Goal: Task Accomplishment & Management: Manage account settings

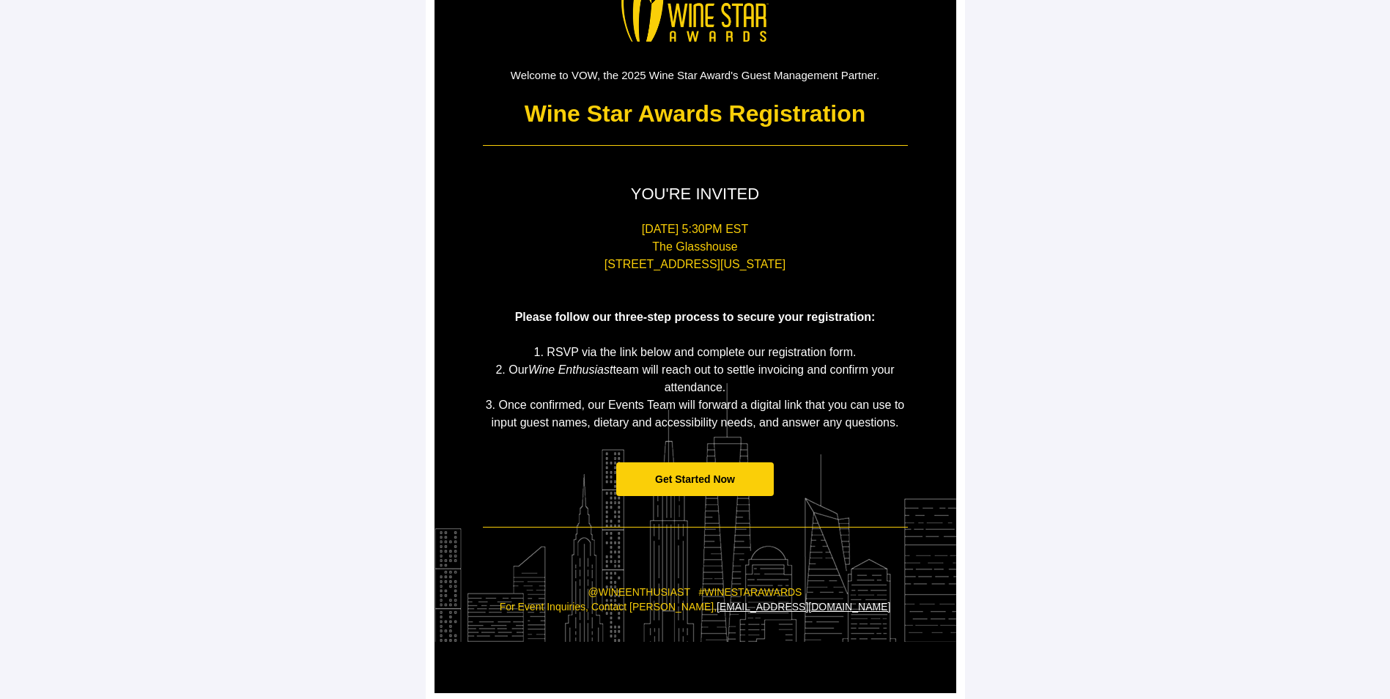
scroll to position [115, 0]
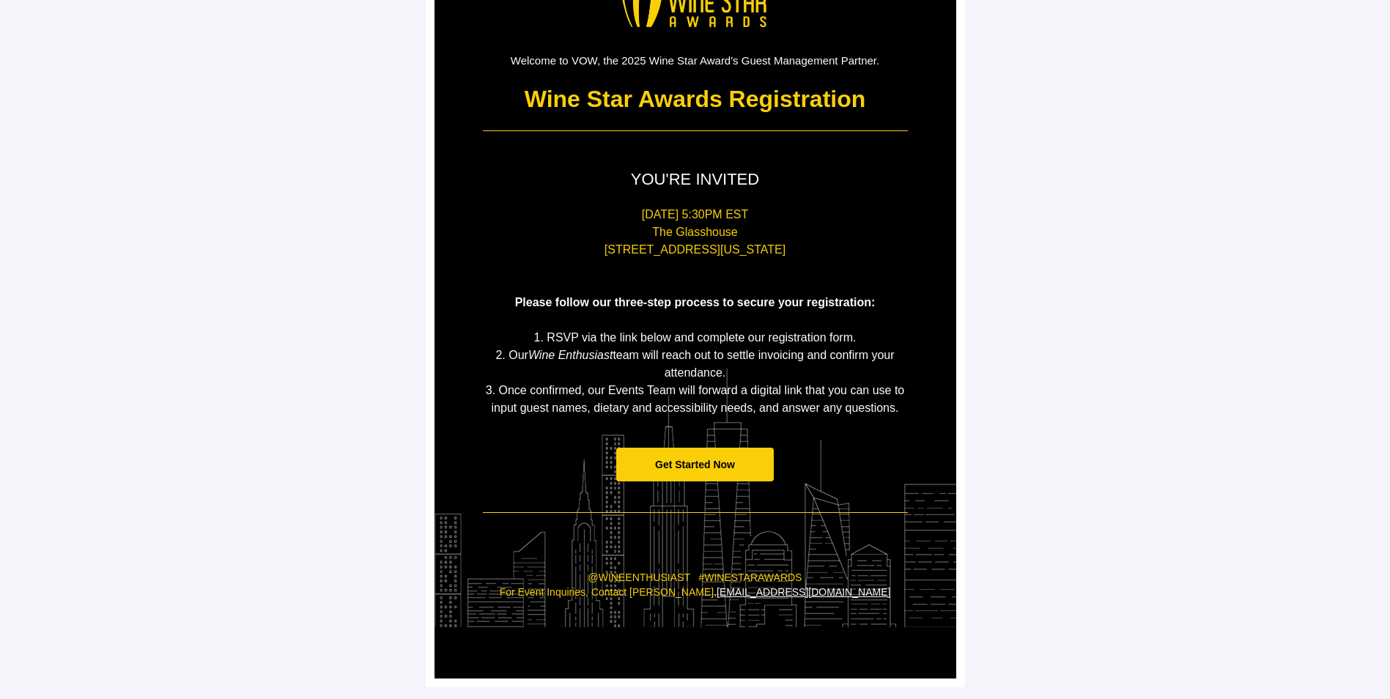
click at [712, 467] on span "Get Started Now" at bounding box center [695, 465] width 80 height 12
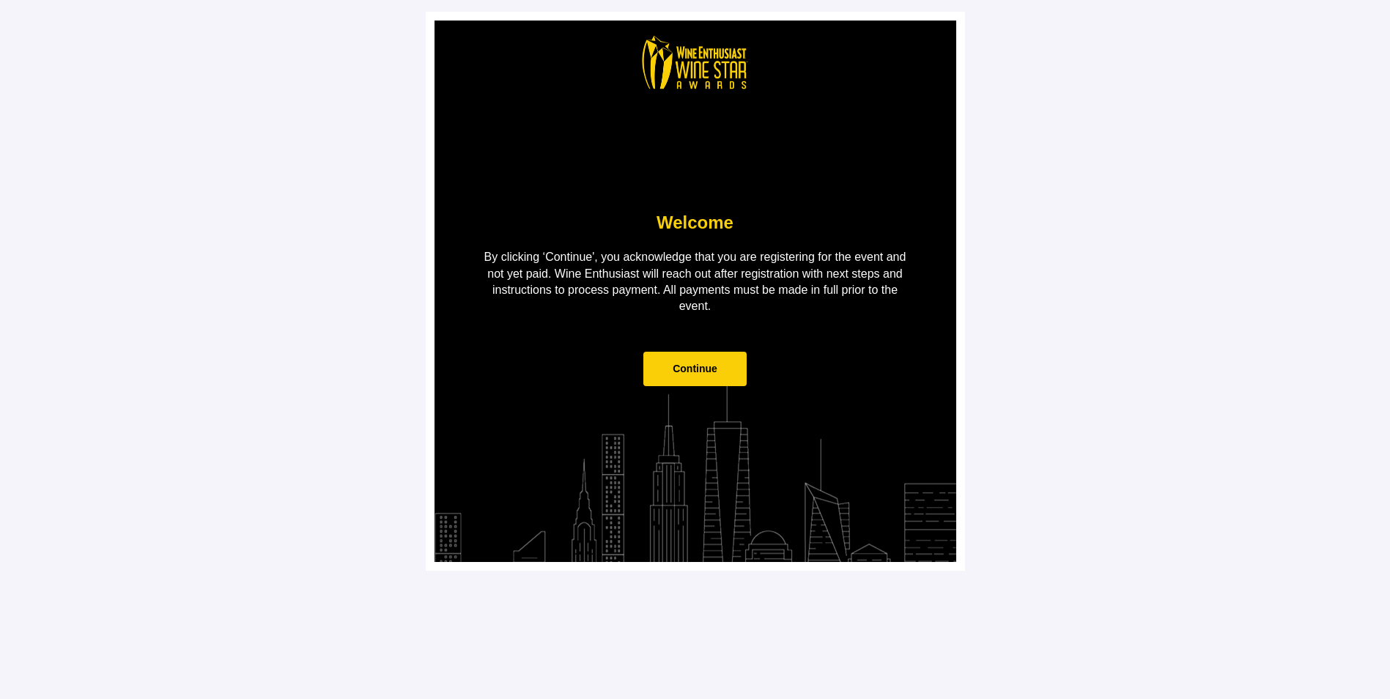
click at [684, 369] on span "Continue" at bounding box center [695, 369] width 45 height 12
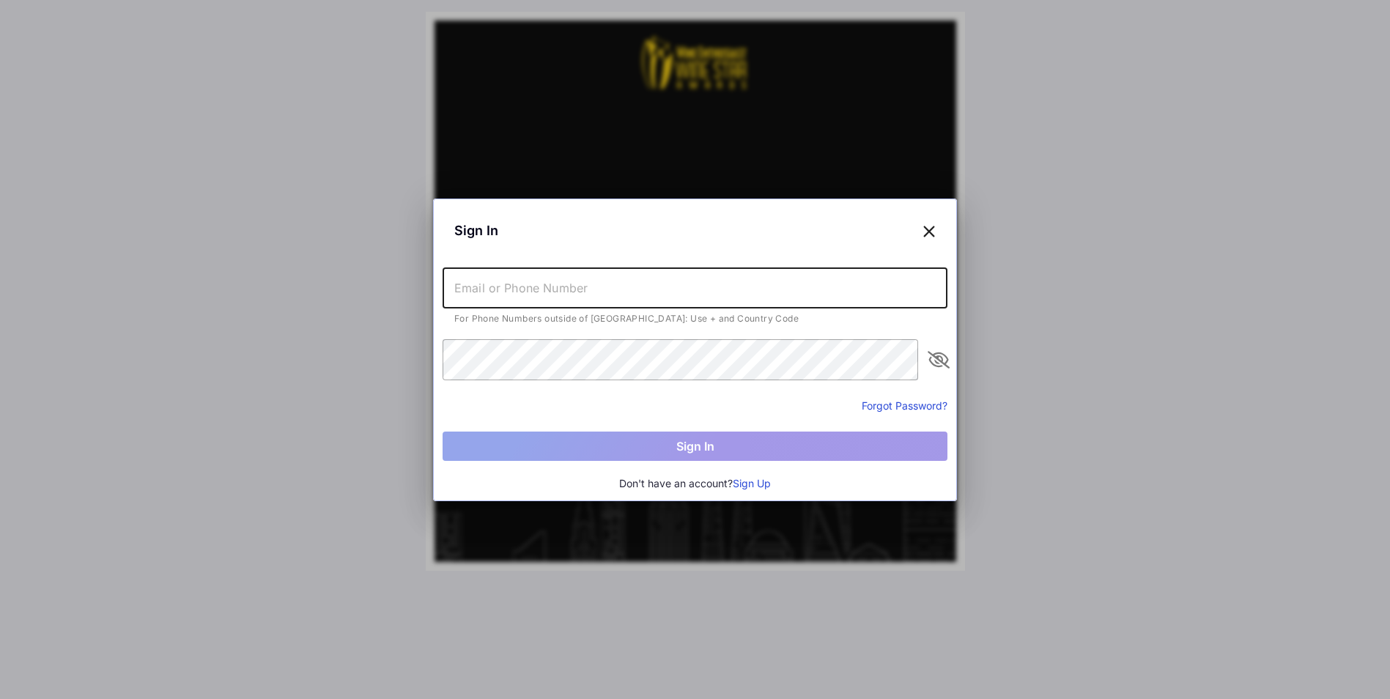
click at [494, 284] on input "text" at bounding box center [695, 287] width 505 height 41
type input "[EMAIL_ADDRESS][DOMAIN_NAME]"
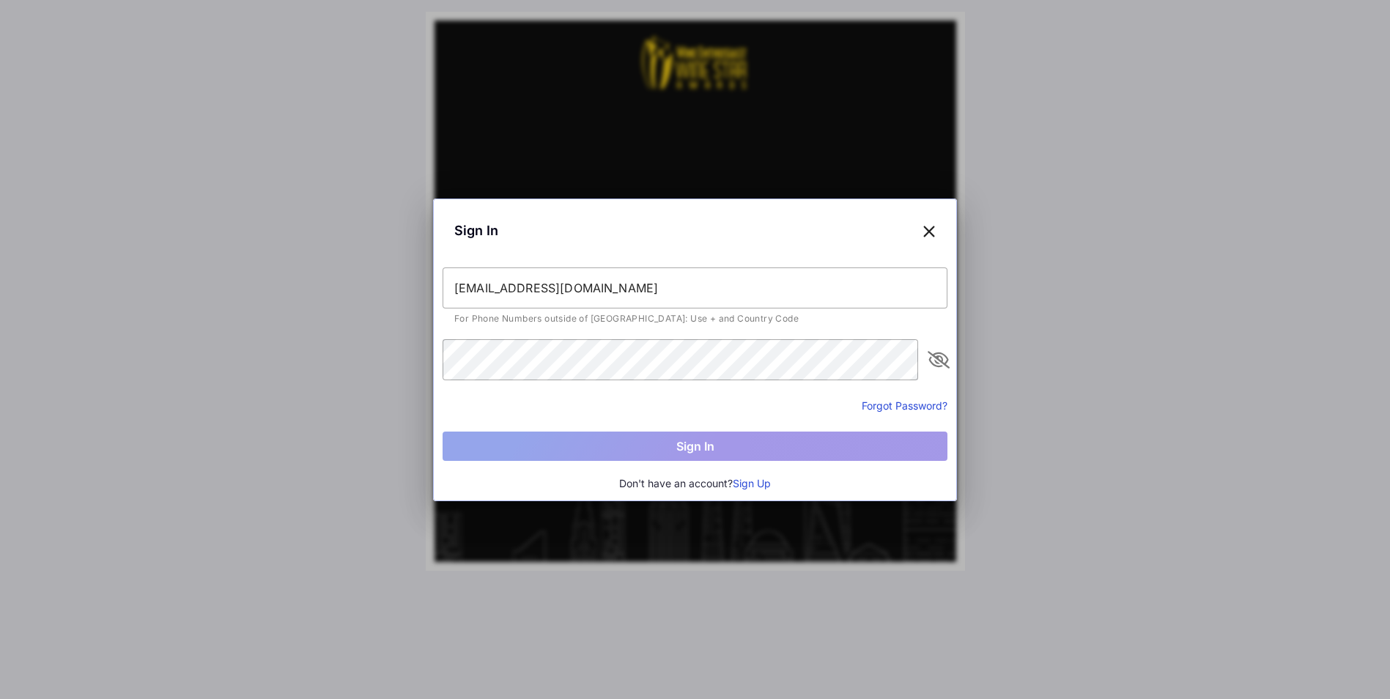
click at [890, 404] on button "Forgot Password?" at bounding box center [905, 405] width 86 height 15
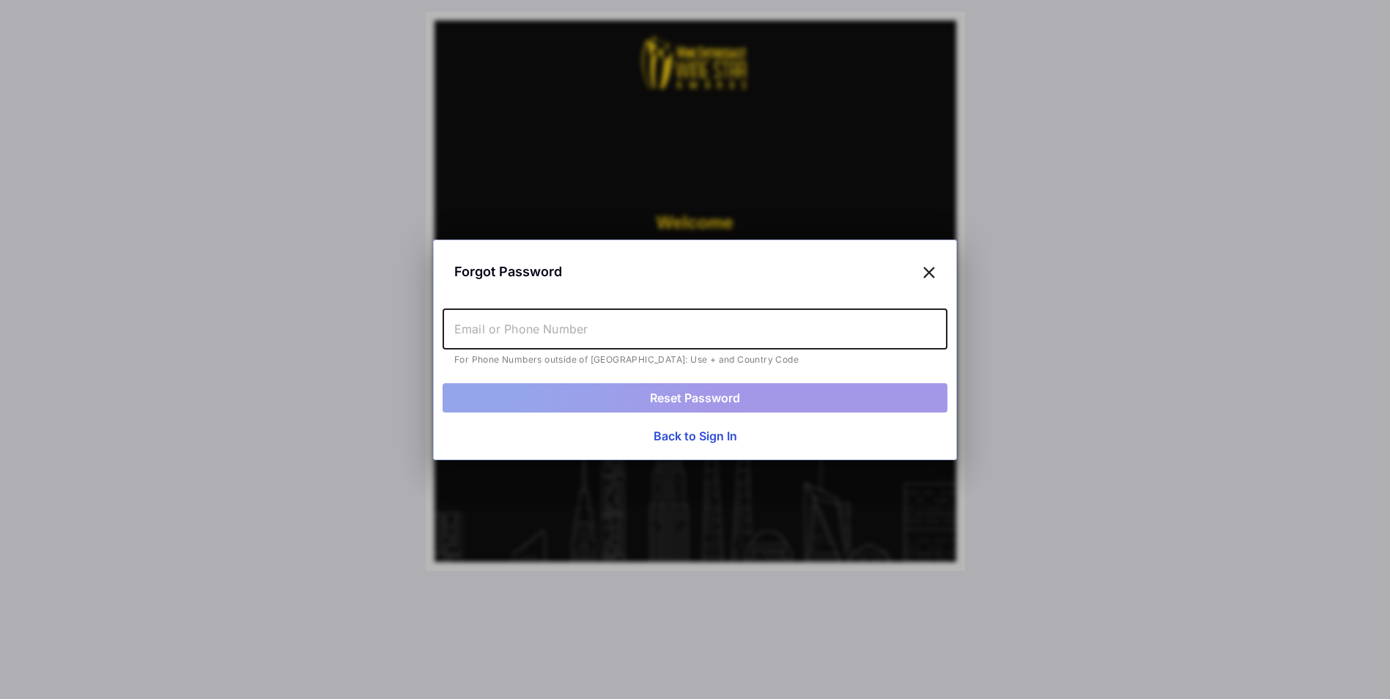
click at [509, 327] on input "text" at bounding box center [695, 328] width 505 height 41
type input "[EMAIL_ADDRESS][DOMAIN_NAME]"
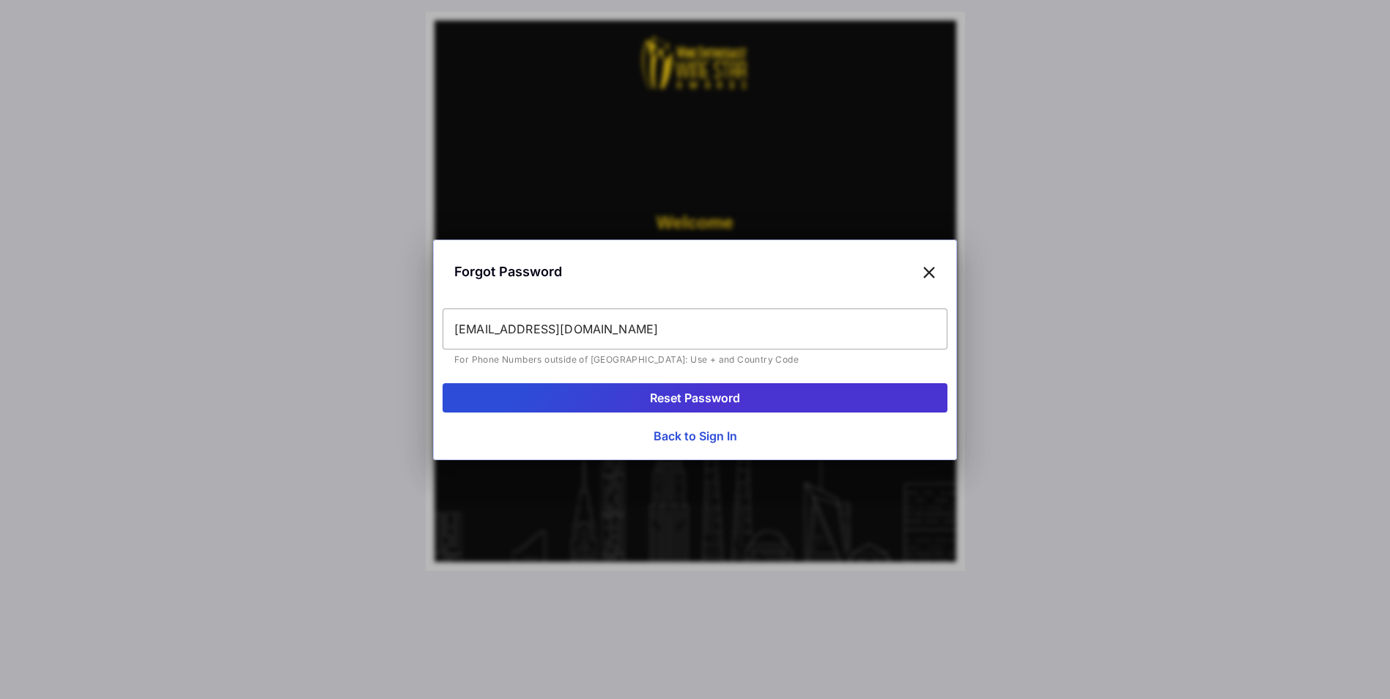
drag, startPoint x: 657, startPoint y: 399, endPoint x: 661, endPoint y: 374, distance: 25.2
click at [657, 393] on button "Reset Password" at bounding box center [695, 397] width 505 height 29
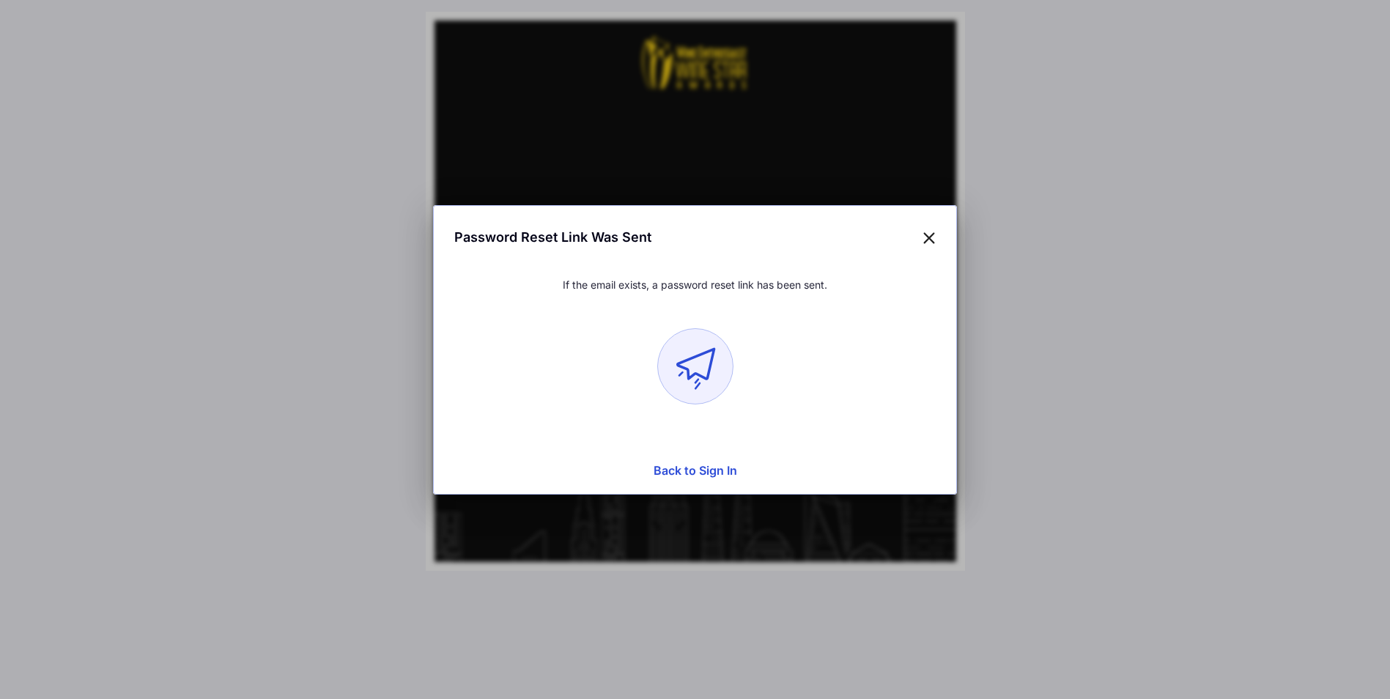
click at [698, 365] on rect at bounding box center [694, 365] width 75 height 75
click at [718, 469] on button "Back to Sign In" at bounding box center [695, 470] width 505 height 29
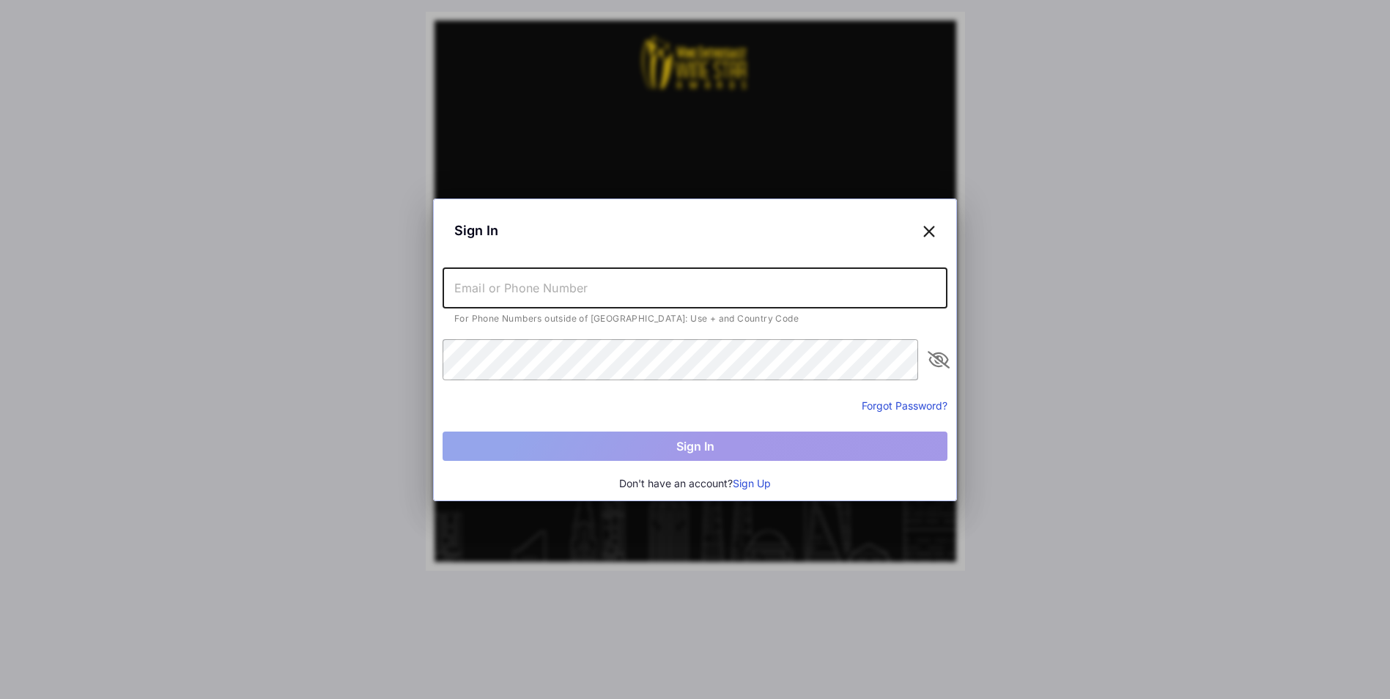
click at [531, 297] on input "text" at bounding box center [695, 287] width 505 height 41
type input "[EMAIL_ADDRESS][DOMAIN_NAME]"
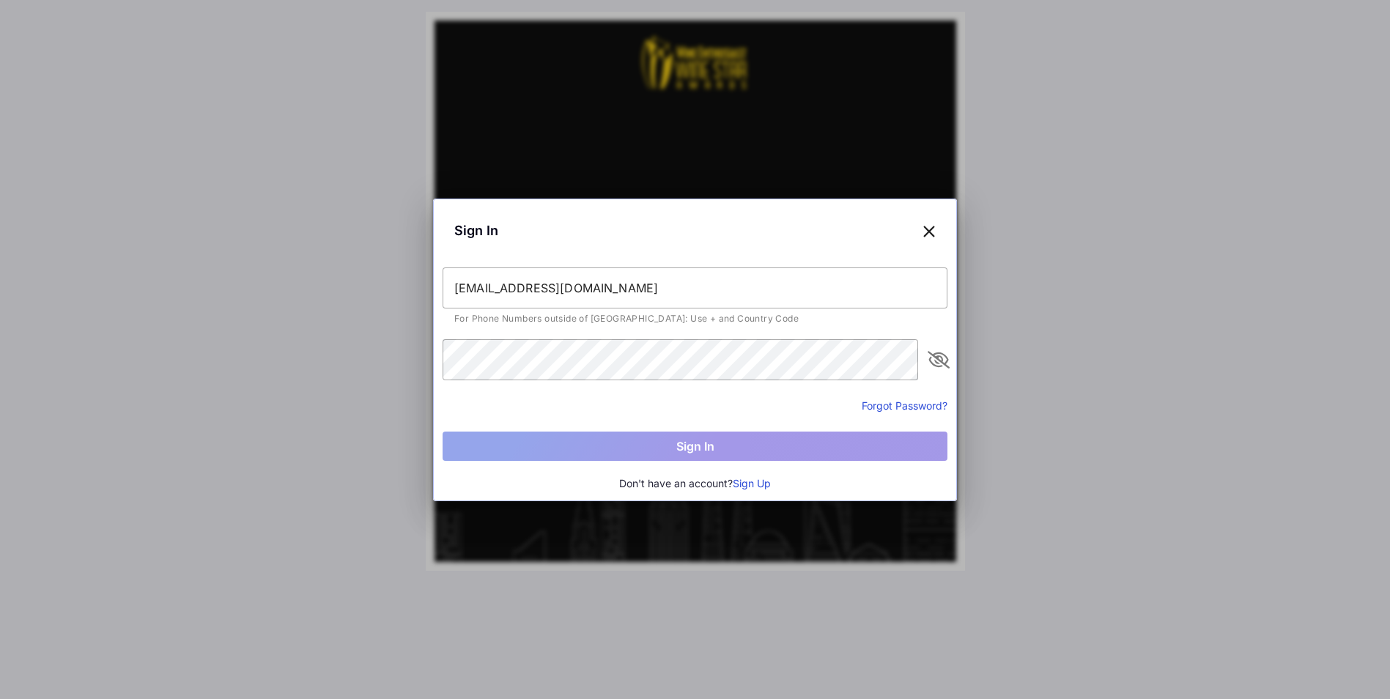
drag, startPoint x: 526, startPoint y: 302, endPoint x: 360, endPoint y: 306, distance: 166.4
click at [360, 306] on div at bounding box center [695, 349] width 1390 height 699
click at [928, 229] on icon at bounding box center [929, 230] width 13 height 21
